Goal: Task Accomplishment & Management: Complete application form

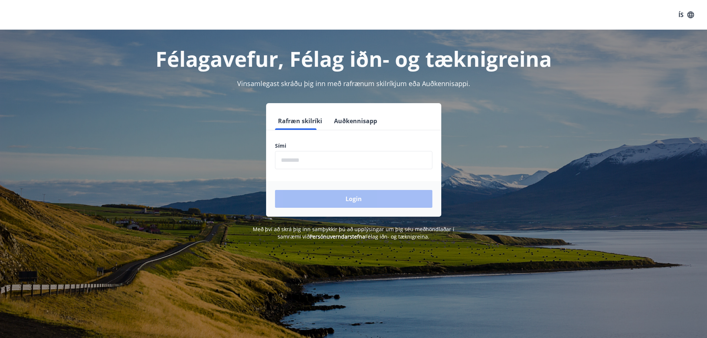
click at [304, 164] on input "phone" at bounding box center [353, 160] width 157 height 18
type input "********"
click at [350, 202] on button "Login" at bounding box center [353, 199] width 157 height 18
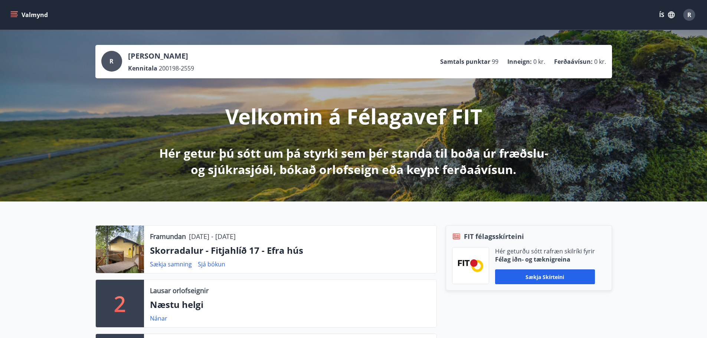
click at [21, 14] on button "Valmynd" at bounding box center [30, 14] width 42 height 13
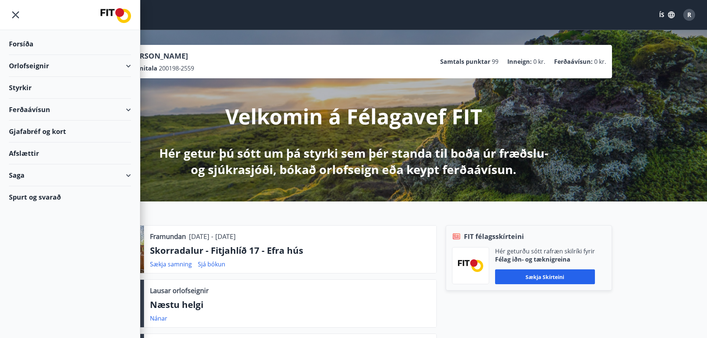
click at [51, 91] on div "Styrkir" at bounding box center [70, 88] width 122 height 22
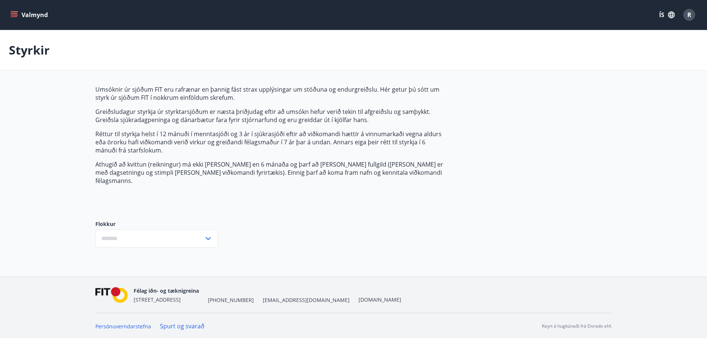
type input "***"
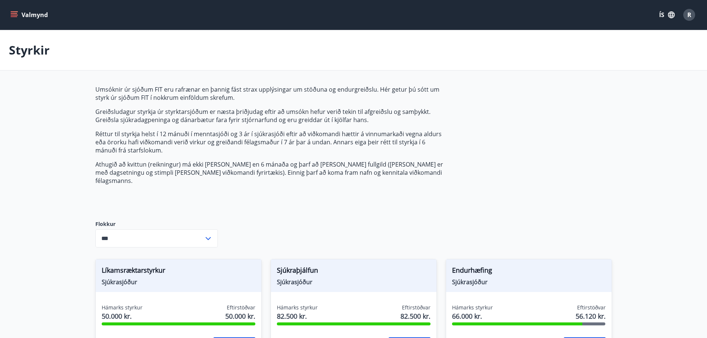
click at [16, 16] on icon "menu" at bounding box center [13, 14] width 7 height 7
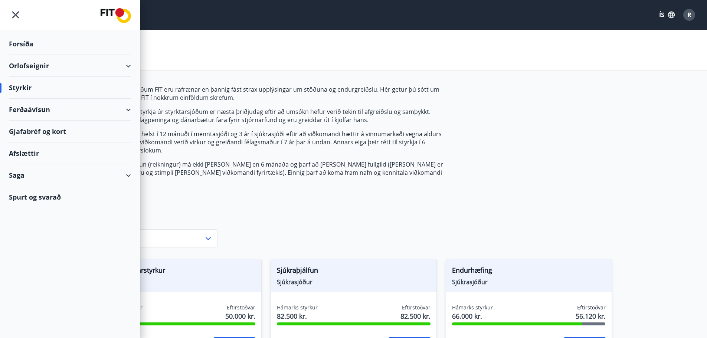
click at [52, 175] on div "Saga" at bounding box center [70, 175] width 122 height 22
click at [33, 224] on div "Umsóknir" at bounding box center [70, 225] width 110 height 16
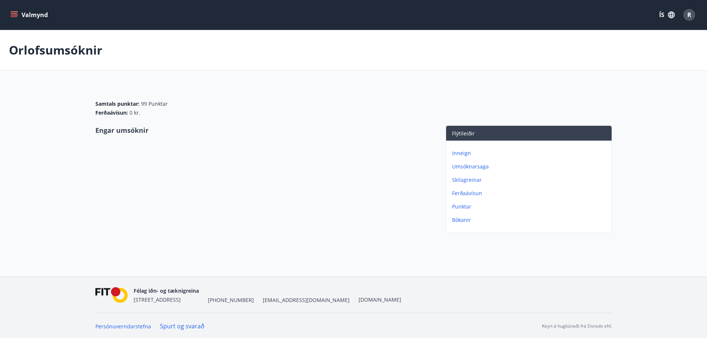
click at [467, 169] on p "Umsóknarsaga" at bounding box center [530, 166] width 157 height 7
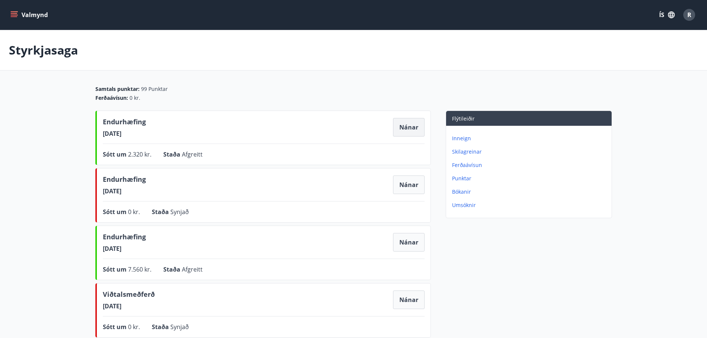
click at [412, 128] on button "Nánar" at bounding box center [409, 127] width 32 height 19
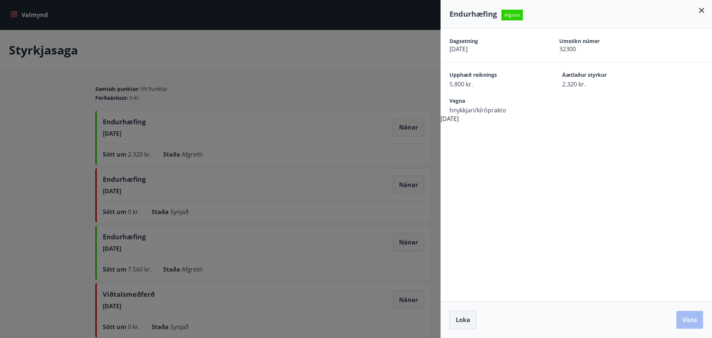
click at [466, 324] on button "Loka" at bounding box center [463, 320] width 27 height 19
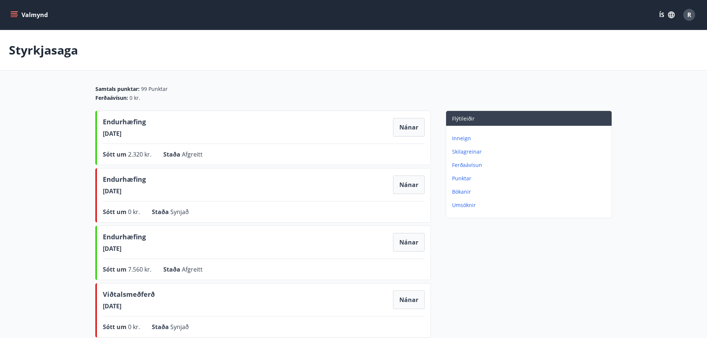
click at [12, 17] on icon "menu" at bounding box center [14, 16] width 7 height 1
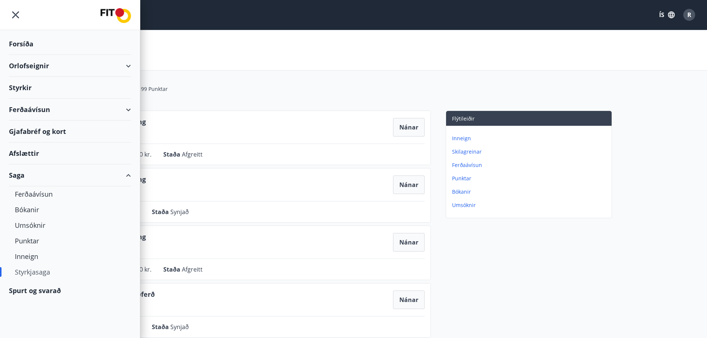
click at [41, 86] on div "Styrkir" at bounding box center [70, 88] width 122 height 22
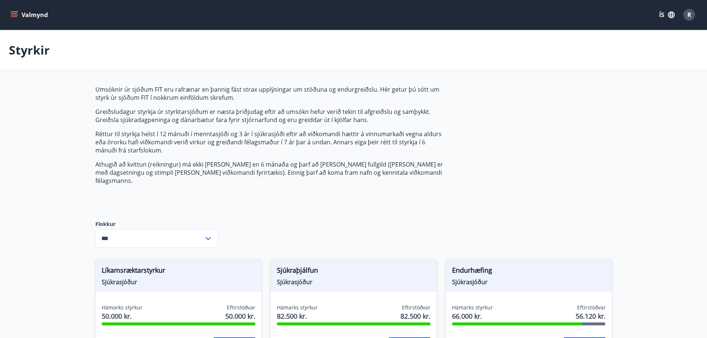
type input "***"
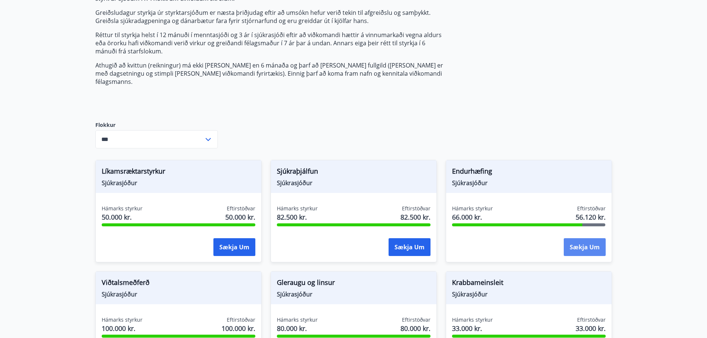
click at [590, 242] on button "Sækja um" at bounding box center [585, 247] width 42 height 18
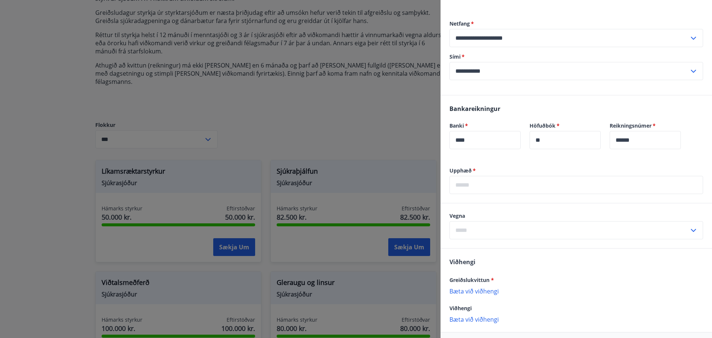
scroll to position [148, 0]
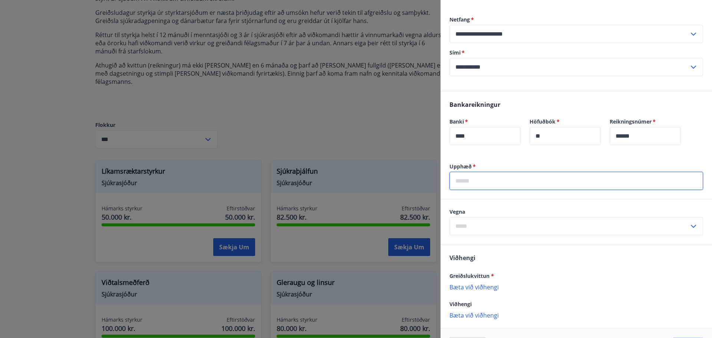
click at [474, 183] on input "text" at bounding box center [577, 181] width 254 height 18
type input "*****"
click at [509, 229] on input "text" at bounding box center [570, 226] width 240 height 18
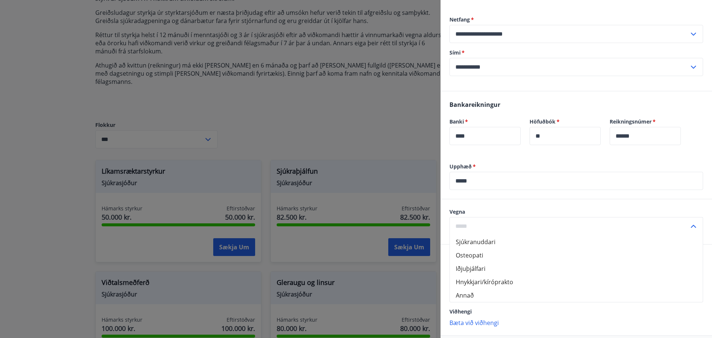
click at [485, 283] on li "Hnykkjari/kíróprakto" at bounding box center [576, 281] width 253 height 13
type input "**********"
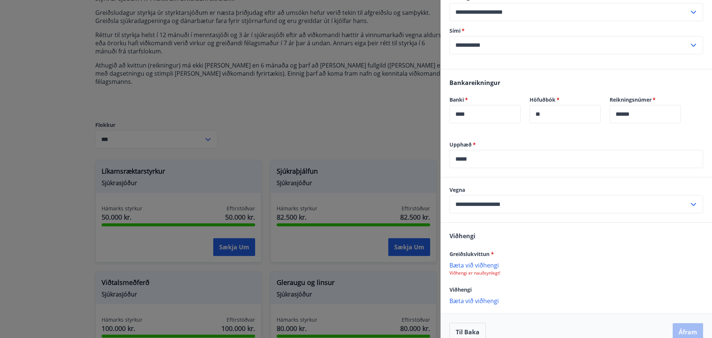
scroll to position [183, 0]
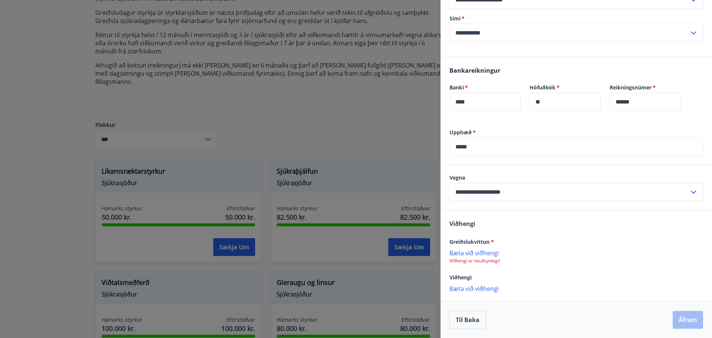
click at [474, 253] on p "Bæta við viðhengi" at bounding box center [577, 252] width 254 height 7
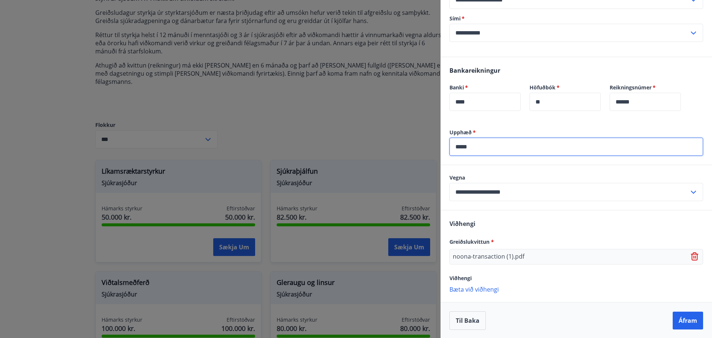
drag, startPoint x: 490, startPoint y: 146, endPoint x: 426, endPoint y: 148, distance: 63.8
click at [426, 148] on div "**********" at bounding box center [356, 169] width 712 height 338
type input "****"
click at [690, 319] on button "Áfram" at bounding box center [688, 321] width 30 height 18
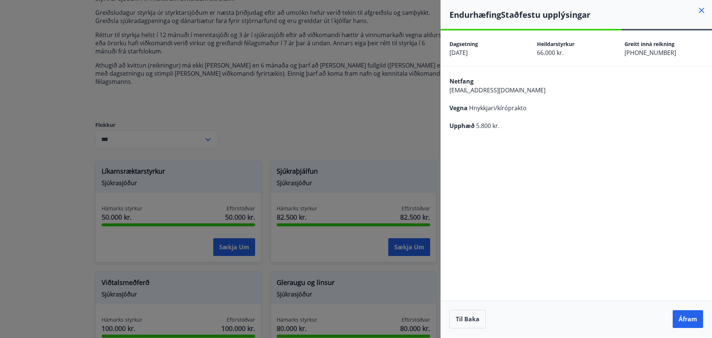
scroll to position [0, 0]
click at [685, 321] on button "Áfram" at bounding box center [688, 319] width 30 height 18
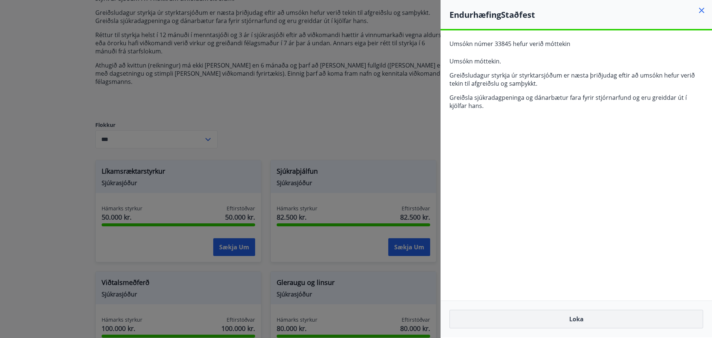
click at [581, 318] on button "Loka" at bounding box center [577, 319] width 254 height 19
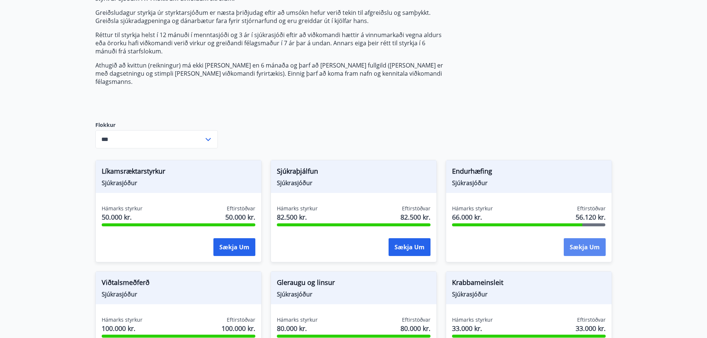
click at [583, 238] on button "Sækja um" at bounding box center [585, 247] width 42 height 18
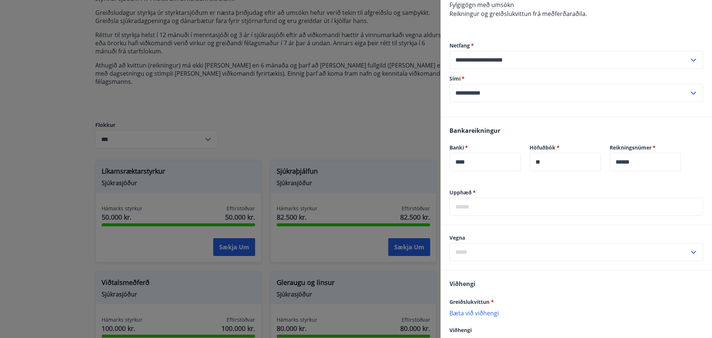
scroll to position [175, 0]
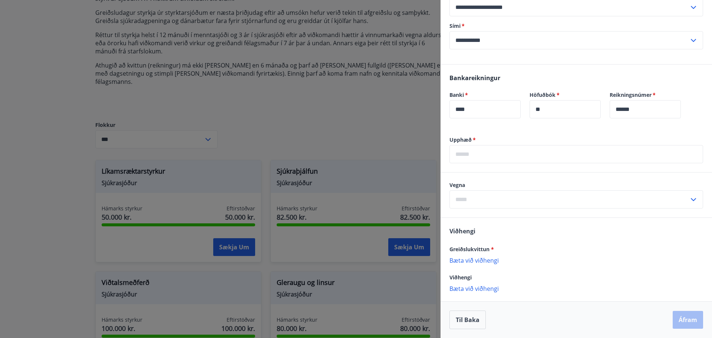
click at [491, 150] on input "text" at bounding box center [577, 154] width 254 height 18
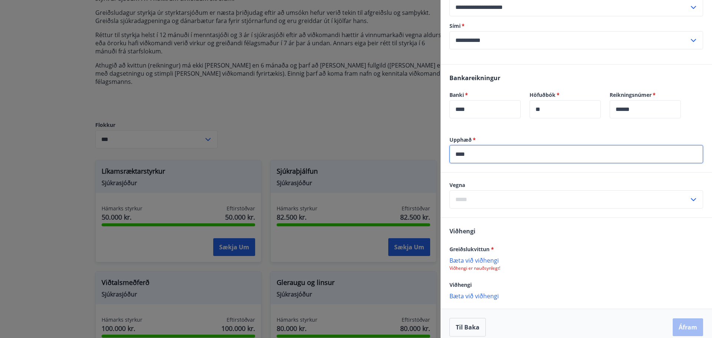
type input "****"
click at [496, 205] on input "text" at bounding box center [570, 199] width 240 height 18
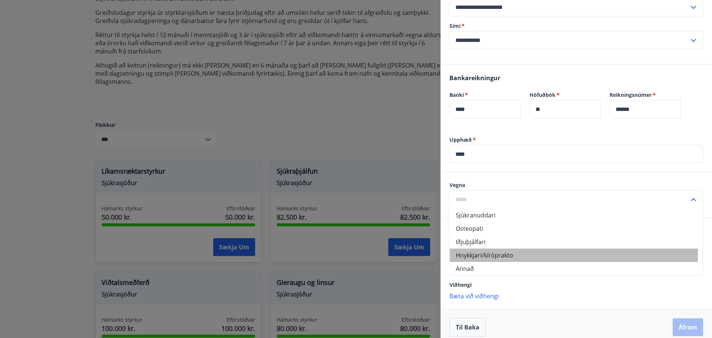
click at [502, 253] on li "Hnykkjari/kíróprakto" at bounding box center [576, 255] width 253 height 13
type input "**********"
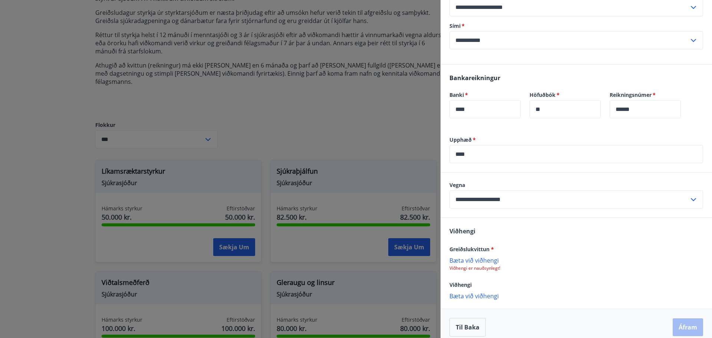
click at [479, 263] on p "Bæta við viðhengi" at bounding box center [577, 259] width 254 height 7
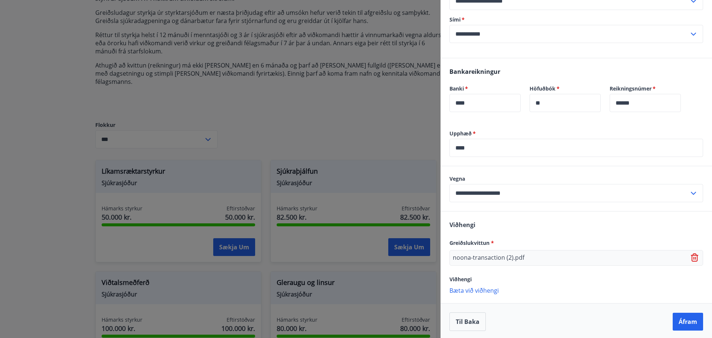
scroll to position [183, 0]
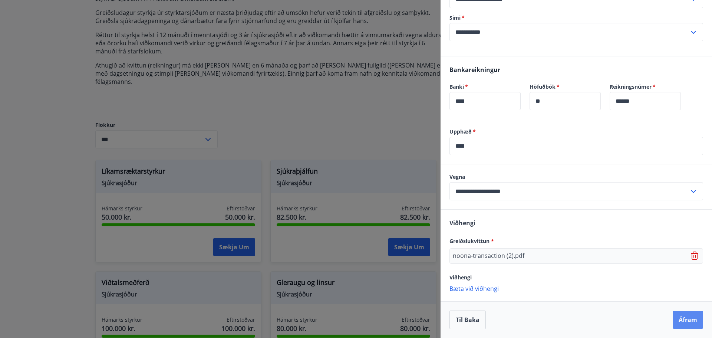
click at [693, 318] on button "Áfram" at bounding box center [688, 320] width 30 height 18
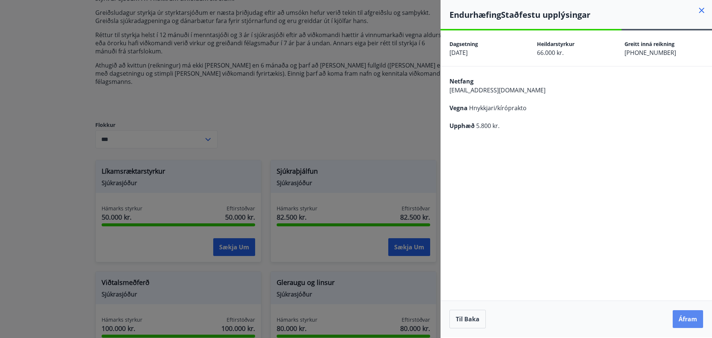
scroll to position [0, 0]
click at [689, 316] on button "Áfram" at bounding box center [688, 319] width 30 height 18
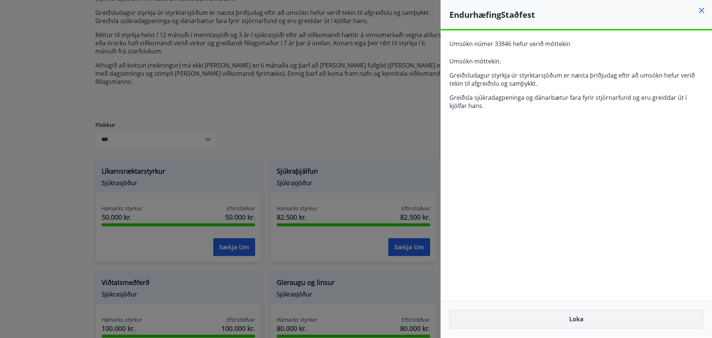
click at [572, 321] on button "Loka" at bounding box center [577, 319] width 254 height 19
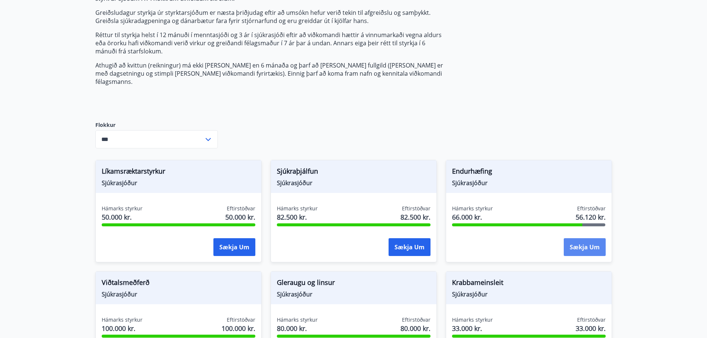
click at [581, 238] on button "Sækja um" at bounding box center [585, 247] width 42 height 18
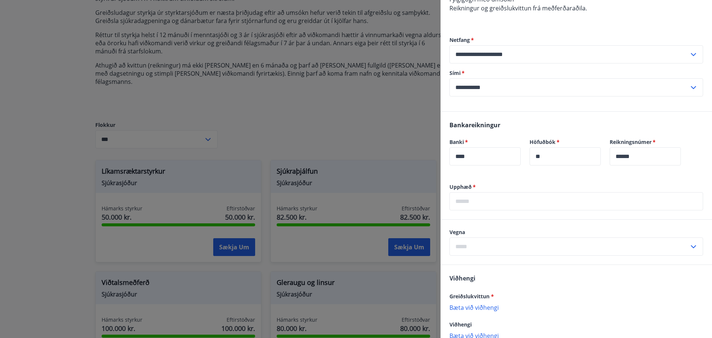
scroll to position [148, 0]
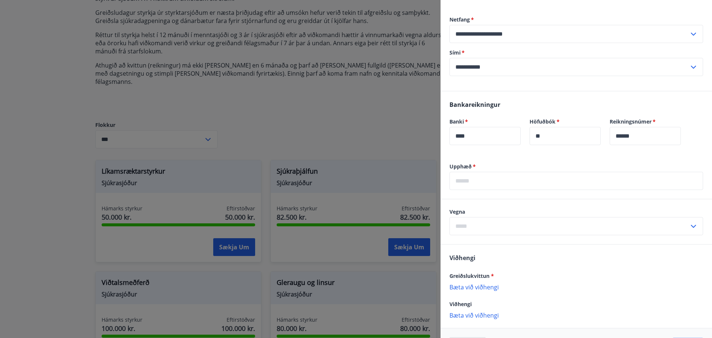
click at [485, 180] on input "text" at bounding box center [577, 181] width 254 height 18
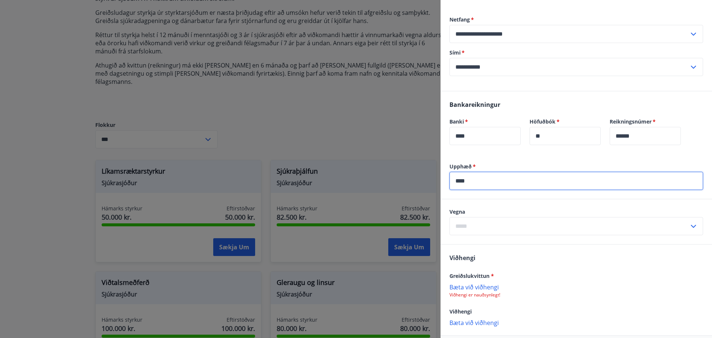
type input "****"
click at [491, 232] on input "text" at bounding box center [570, 226] width 240 height 18
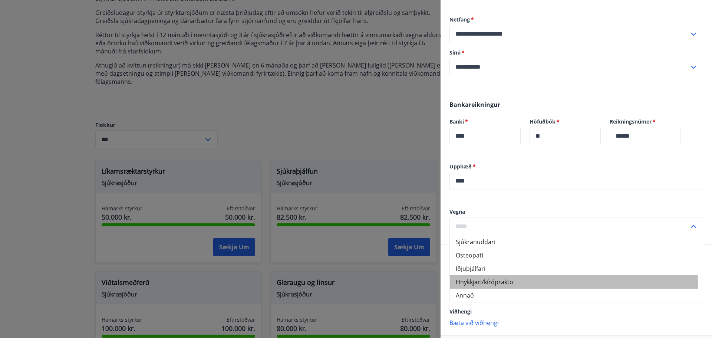
click at [489, 285] on li "Hnykkjari/kíróprakto" at bounding box center [576, 281] width 253 height 13
type input "**********"
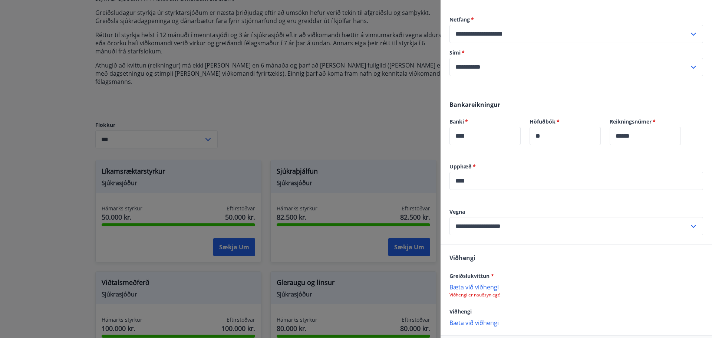
click at [490, 286] on p "Bæta við viðhengi" at bounding box center [577, 286] width 254 height 7
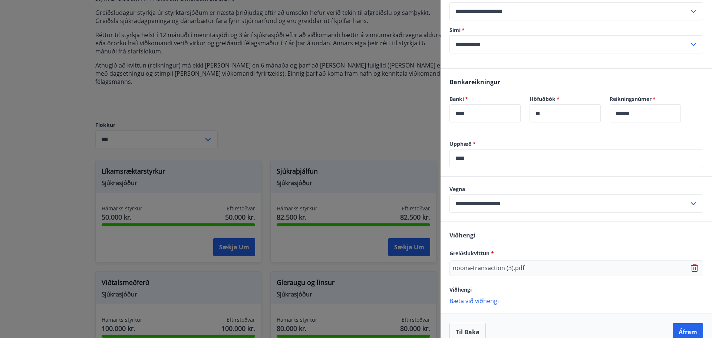
scroll to position [183, 0]
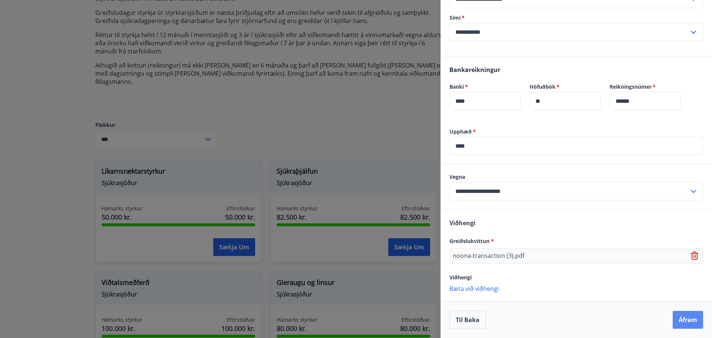
click at [679, 316] on button "Áfram" at bounding box center [688, 320] width 30 height 18
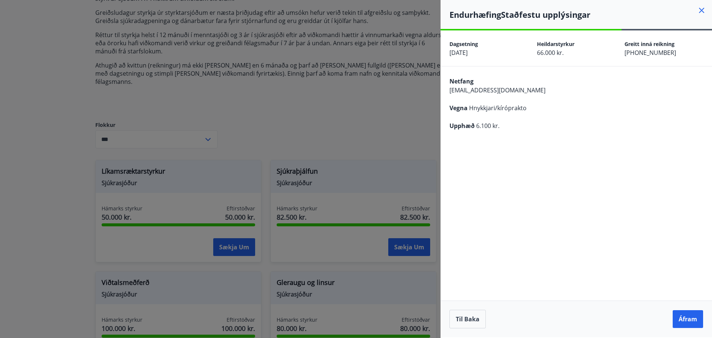
scroll to position [0, 0]
click at [687, 320] on button "Áfram" at bounding box center [688, 319] width 30 height 18
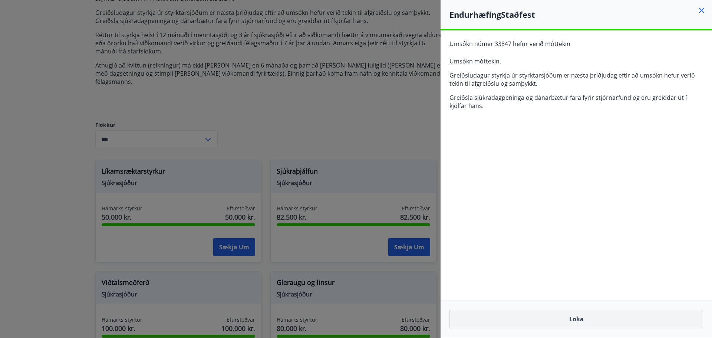
click at [581, 321] on button "Loka" at bounding box center [577, 319] width 254 height 19
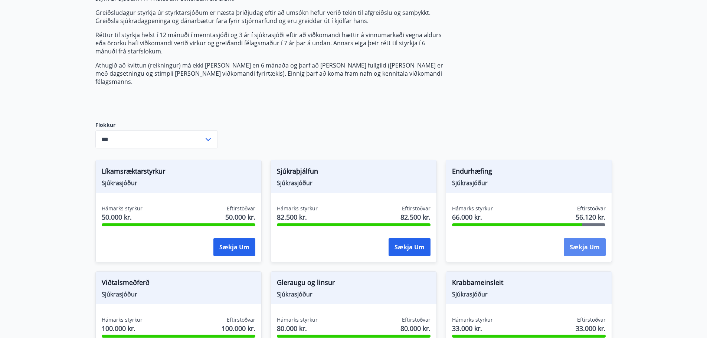
click at [583, 240] on button "Sækja um" at bounding box center [585, 247] width 42 height 18
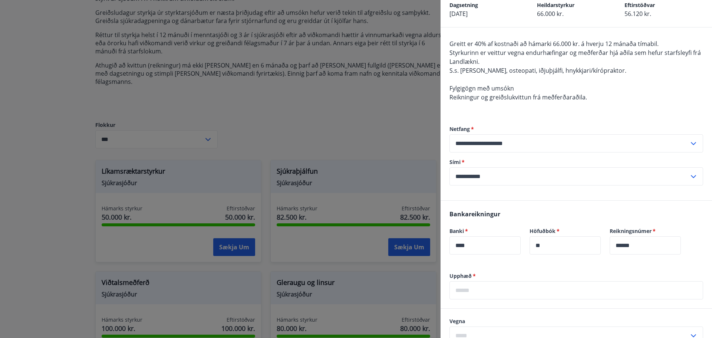
scroll to position [175, 0]
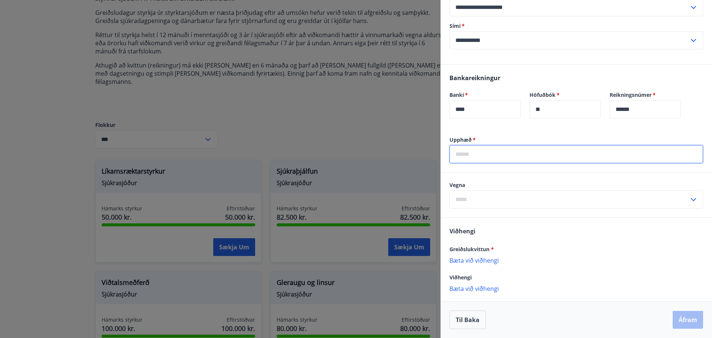
drag, startPoint x: 475, startPoint y: 155, endPoint x: 471, endPoint y: 156, distance: 3.9
click at [474, 155] on input "text" at bounding box center [577, 154] width 254 height 18
type input "****"
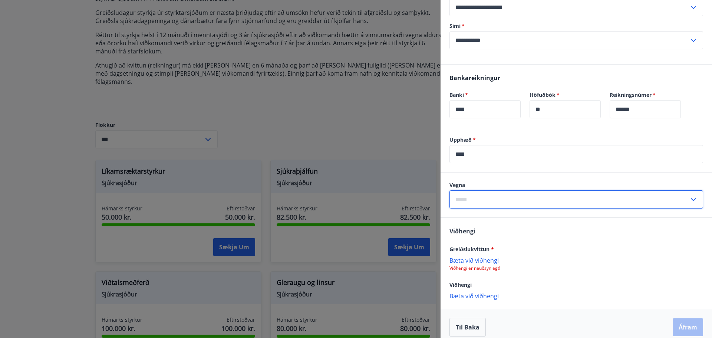
click at [505, 198] on input "text" at bounding box center [570, 199] width 240 height 18
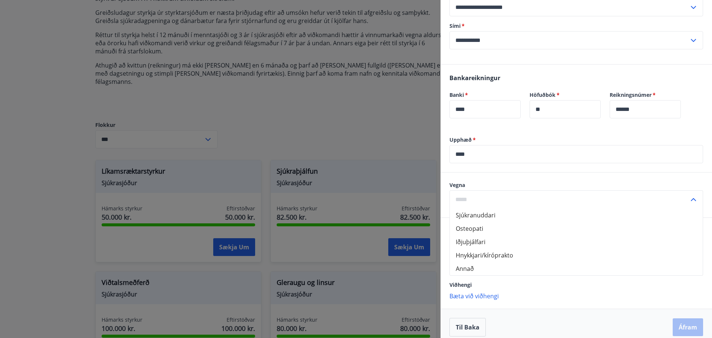
click at [491, 256] on li "Hnykkjari/kíróprakto" at bounding box center [576, 255] width 253 height 13
type input "**********"
click at [483, 263] on p "Bæta við viðhengi" at bounding box center [577, 259] width 254 height 7
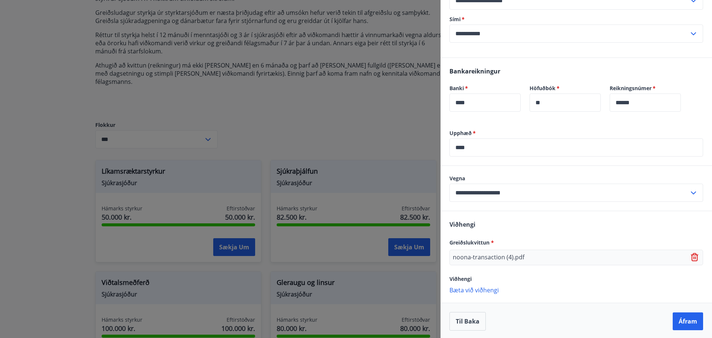
scroll to position [183, 0]
click at [690, 318] on button "Áfram" at bounding box center [688, 320] width 30 height 18
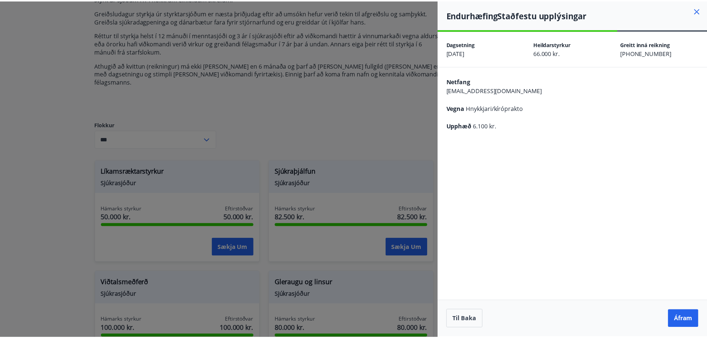
scroll to position [0, 0]
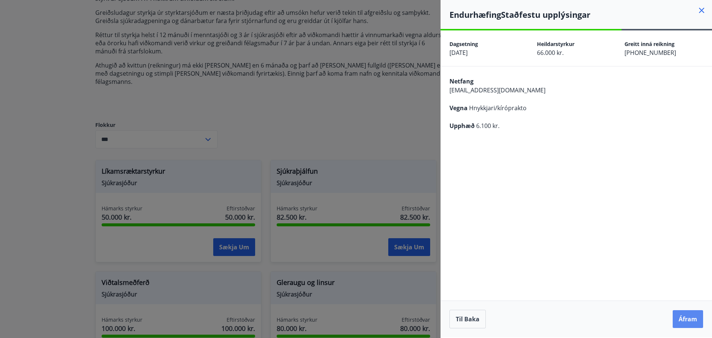
click at [692, 316] on button "Áfram" at bounding box center [688, 319] width 30 height 18
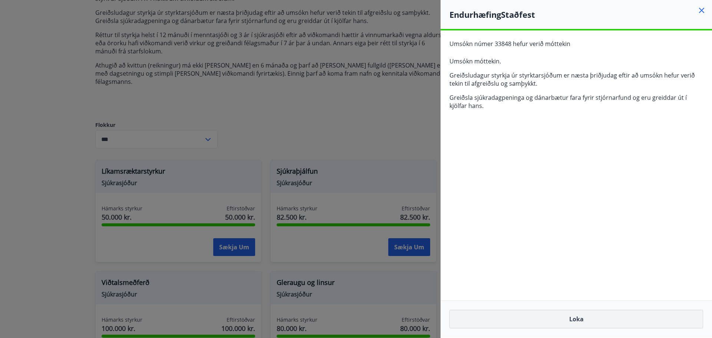
click at [574, 318] on button "Loka" at bounding box center [577, 319] width 254 height 19
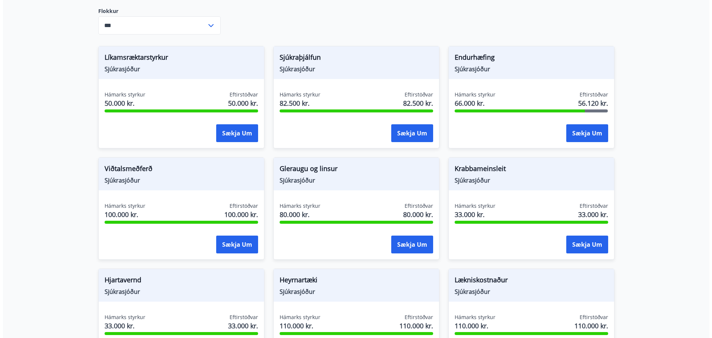
scroll to position [247, 0]
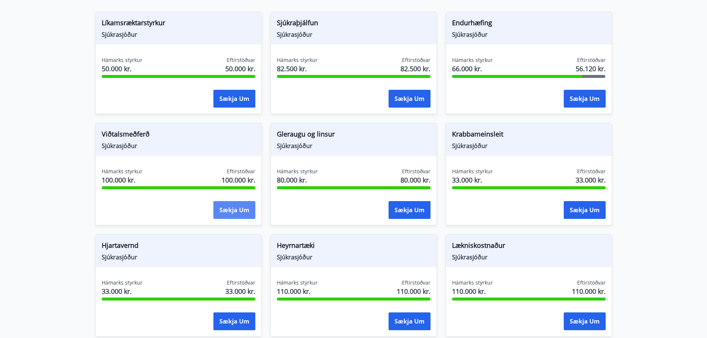
click at [233, 201] on button "Sækja um" at bounding box center [234, 210] width 42 height 18
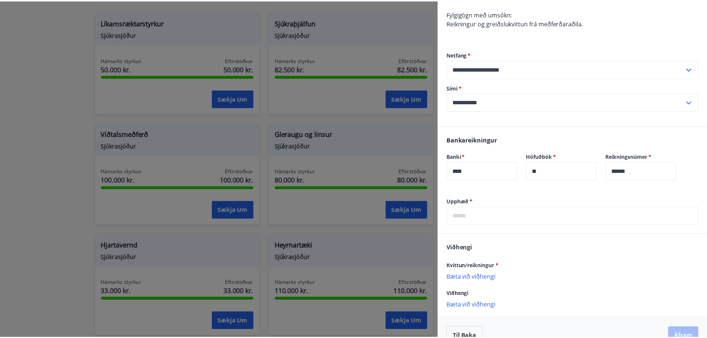
scroll to position [183, 0]
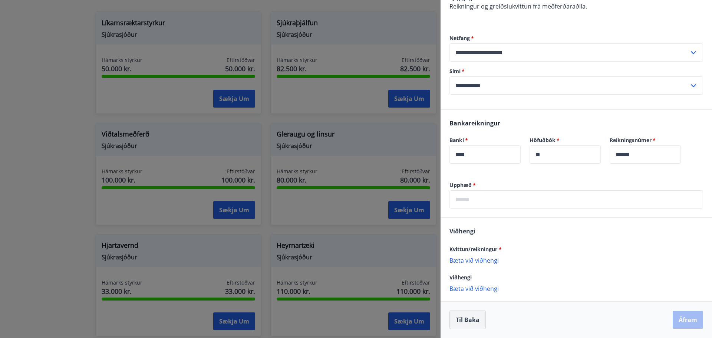
click at [474, 315] on button "Til baka" at bounding box center [468, 320] width 36 height 19
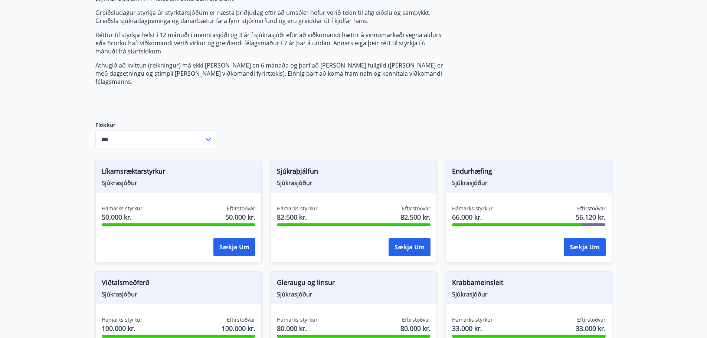
scroll to position [0, 0]
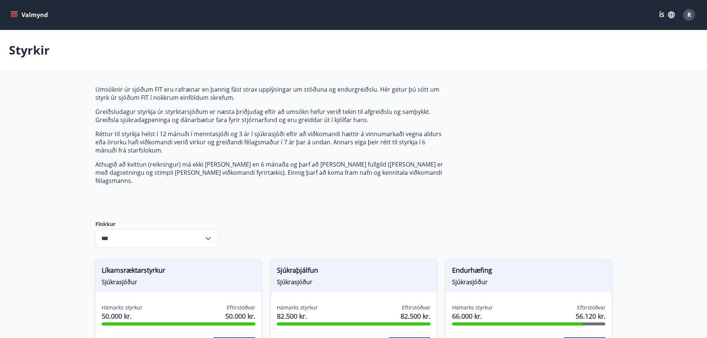
click at [12, 18] on icon "menu" at bounding box center [13, 14] width 7 height 7
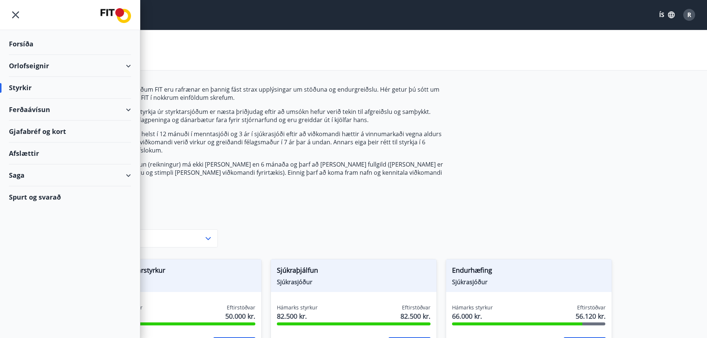
click at [127, 180] on div "Saga" at bounding box center [70, 175] width 122 height 22
click at [33, 226] on div "Umsóknir" at bounding box center [70, 225] width 110 height 16
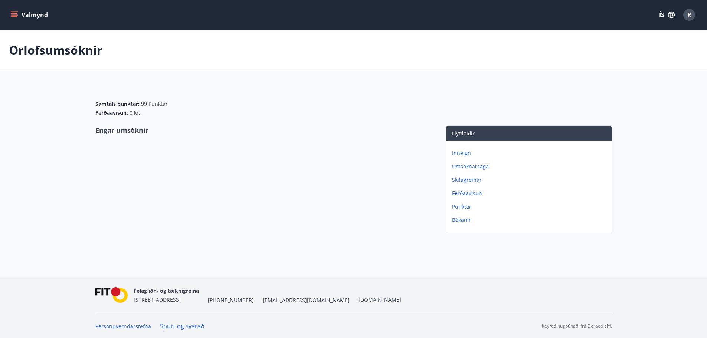
click at [478, 169] on p "Umsóknarsaga" at bounding box center [530, 166] width 157 height 7
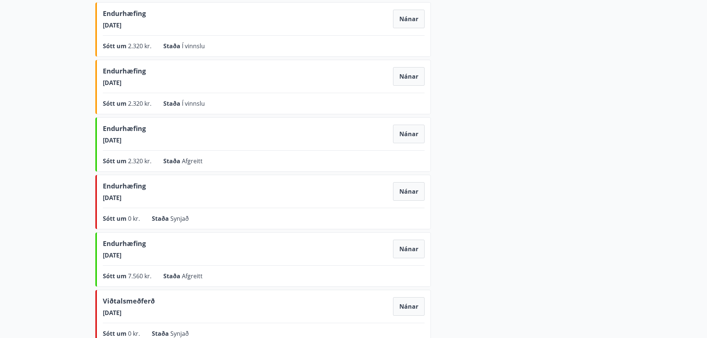
scroll to position [247, 0]
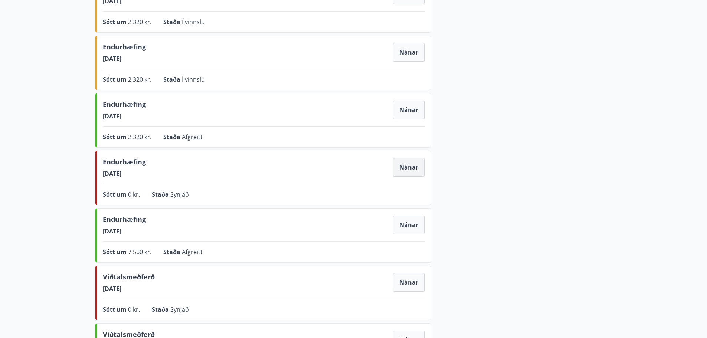
click at [416, 170] on button "Nánar" at bounding box center [409, 167] width 32 height 19
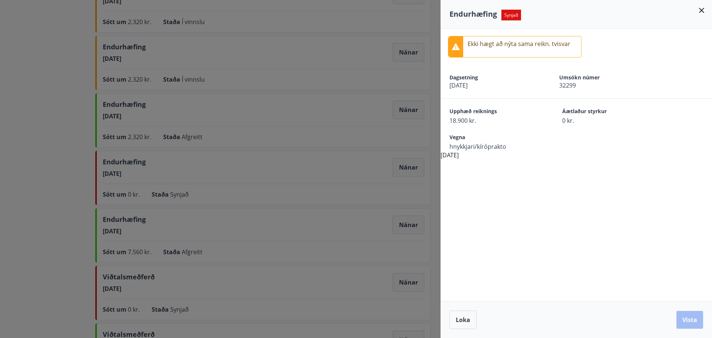
click at [337, 133] on div at bounding box center [356, 169] width 712 height 338
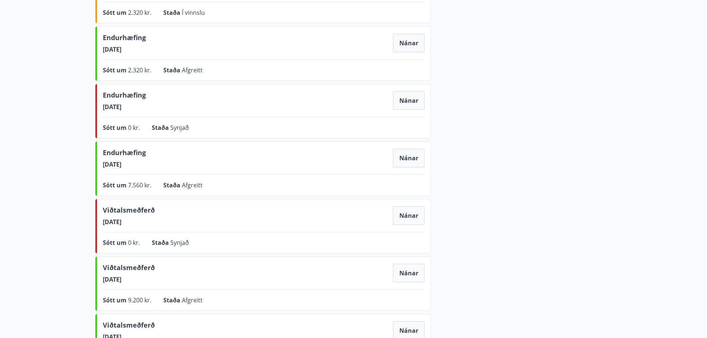
scroll to position [346, 0]
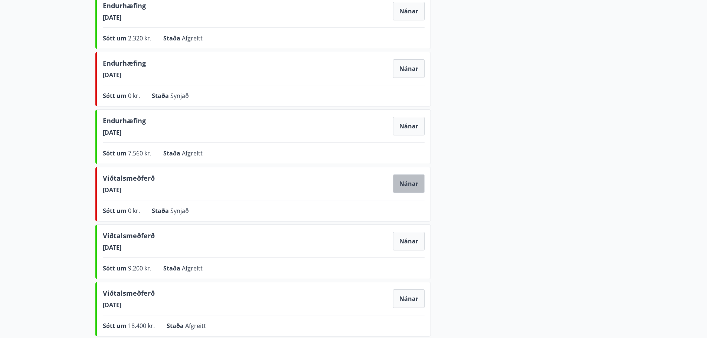
click at [413, 187] on button "Nánar" at bounding box center [409, 183] width 32 height 19
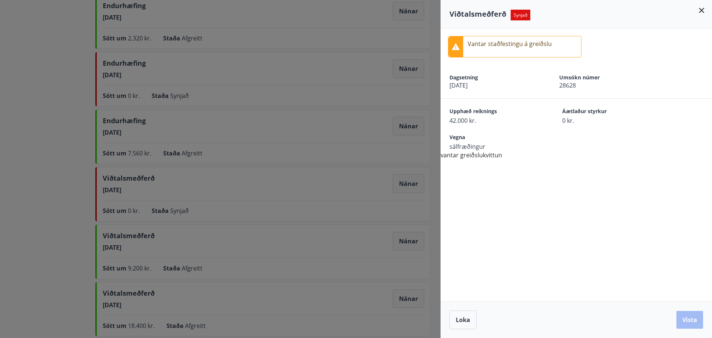
click at [390, 133] on div at bounding box center [356, 169] width 712 height 338
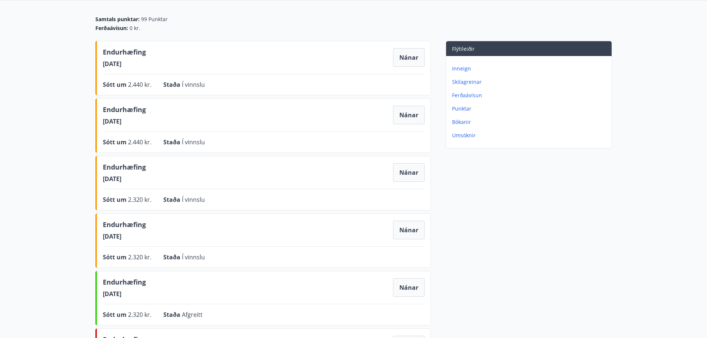
scroll to position [0, 0]
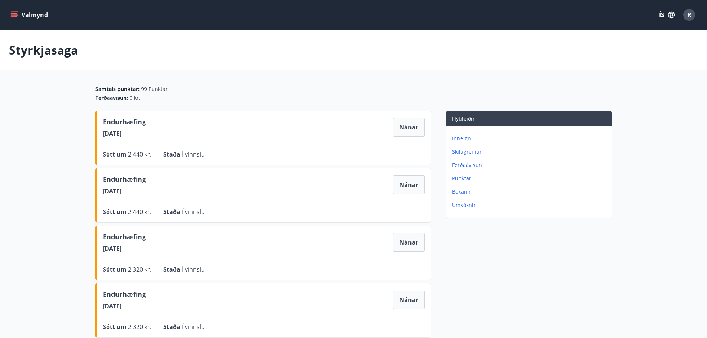
click at [4, 13] on div "Valmynd ÍS R" at bounding box center [353, 15] width 707 height 30
click at [9, 13] on button "Valmynd" at bounding box center [30, 14] width 42 height 13
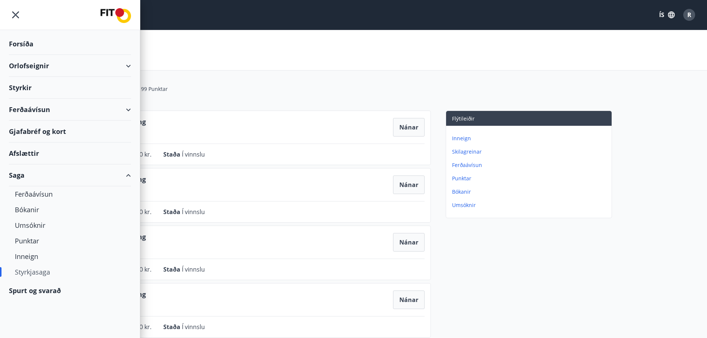
click at [37, 91] on div "Styrkir" at bounding box center [70, 88] width 122 height 22
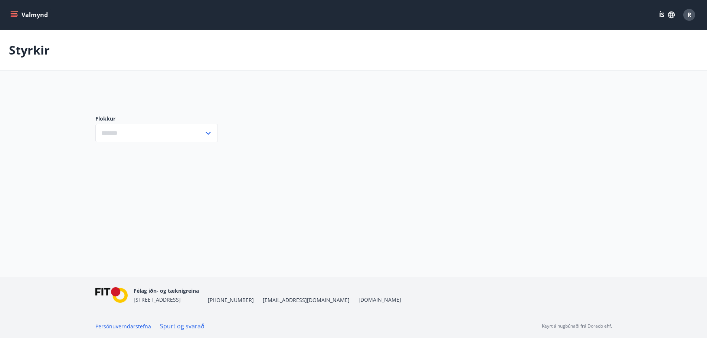
type input "***"
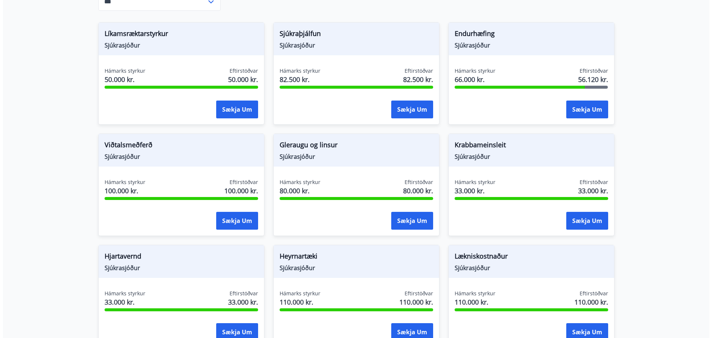
scroll to position [247, 0]
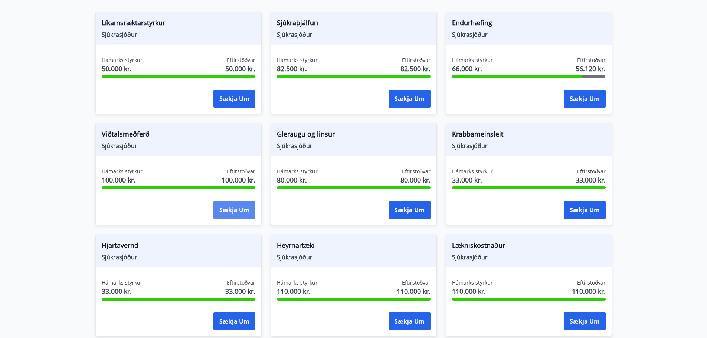
click at [233, 204] on button "Sækja um" at bounding box center [234, 210] width 42 height 18
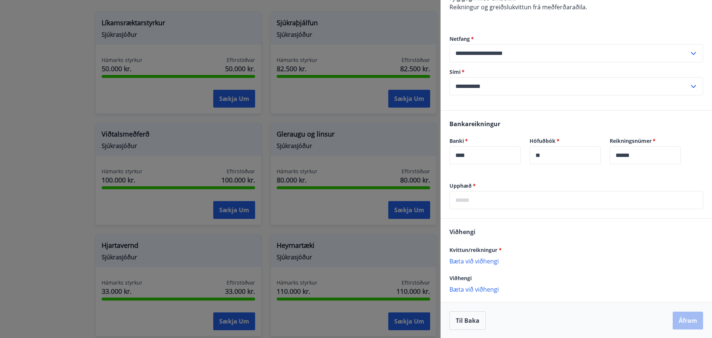
scroll to position [183, 0]
click at [486, 199] on input "text" at bounding box center [577, 199] width 254 height 18
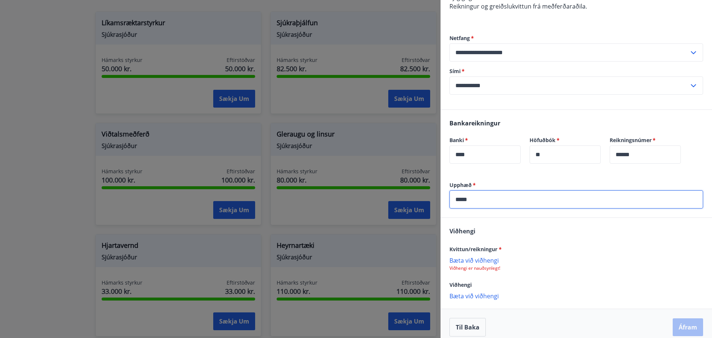
type input "*****"
click at [473, 260] on p "Bæta við viðhengi" at bounding box center [577, 259] width 254 height 7
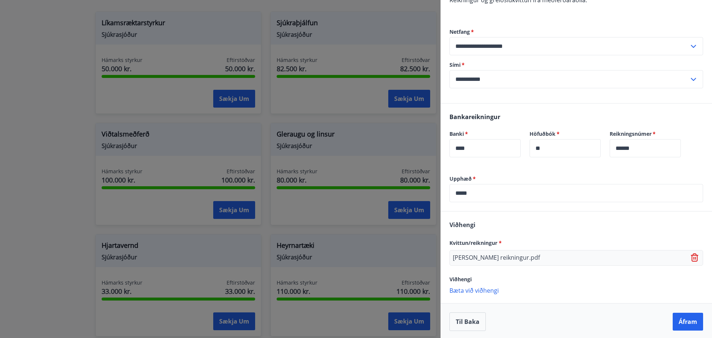
scroll to position [191, 0]
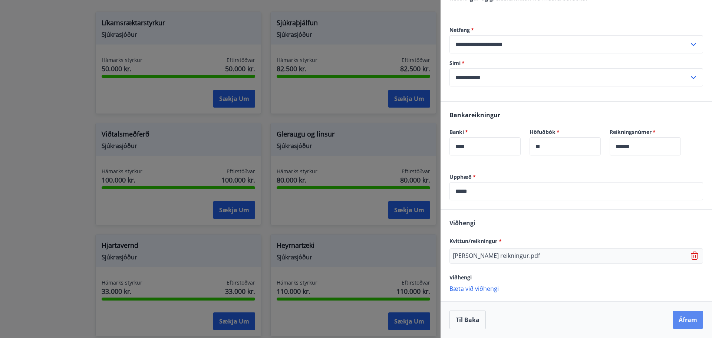
click at [680, 320] on button "Áfram" at bounding box center [688, 320] width 30 height 18
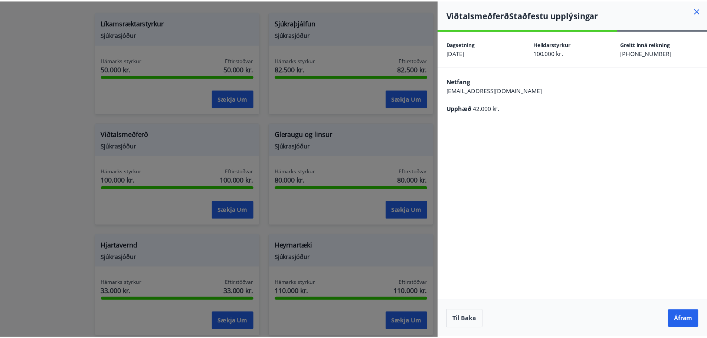
scroll to position [0, 0]
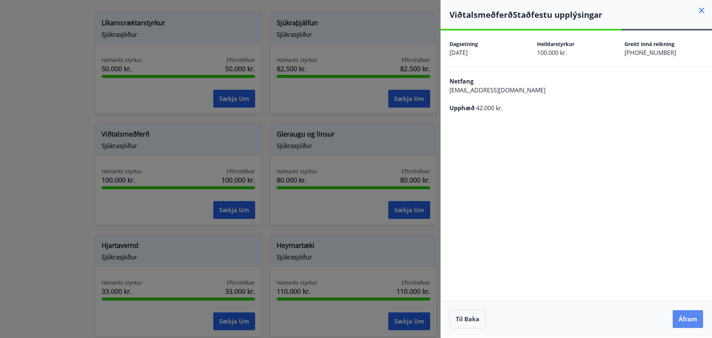
click at [695, 324] on button "Áfram" at bounding box center [688, 319] width 30 height 18
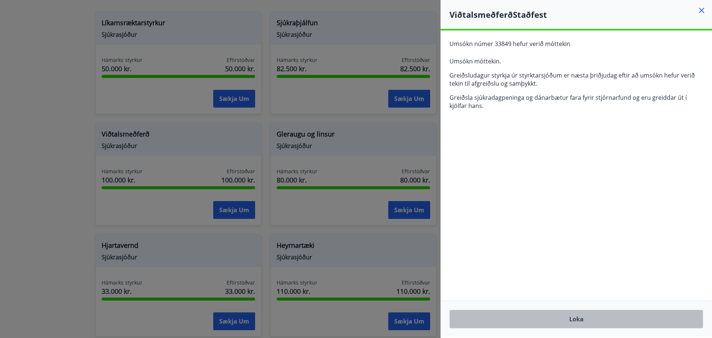
click at [575, 318] on button "Loka" at bounding box center [577, 319] width 254 height 19
